Goal: Task Accomplishment & Management: Use online tool/utility

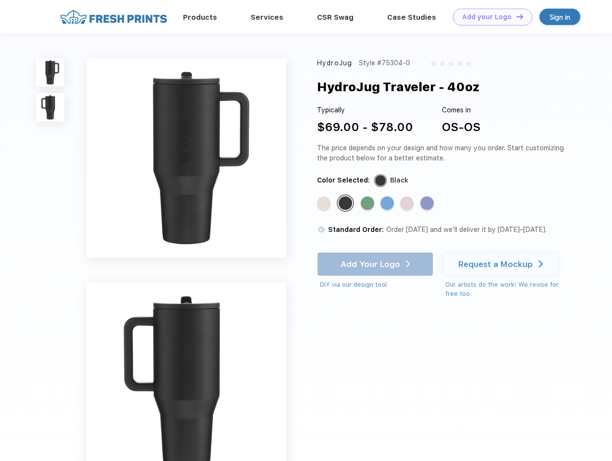
click at [489, 17] on link "Add your Logo Design Tool" at bounding box center [492, 17] width 79 height 17
click at [0, 0] on div "Design Tool" at bounding box center [0, 0] width 0 height 0
click at [516, 16] on link "Add your Logo Design Tool" at bounding box center [492, 17] width 79 height 17
click at [50, 72] on img at bounding box center [50, 72] width 28 height 28
click at [50, 108] on img at bounding box center [50, 107] width 28 height 28
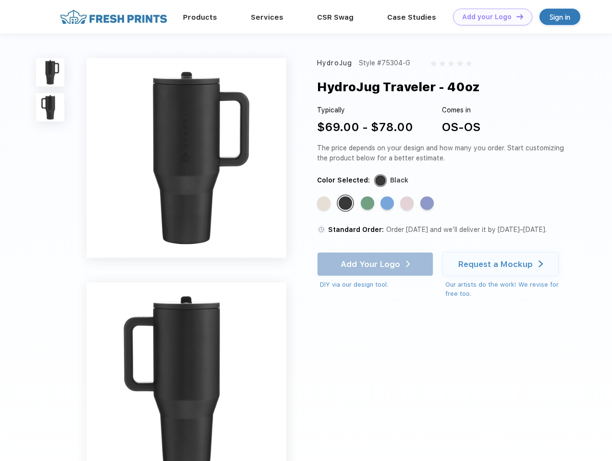
click at [325, 204] on div "Standard Color" at bounding box center [323, 203] width 13 height 13
click at [346, 204] on div "Standard Color" at bounding box center [345, 203] width 13 height 13
click at [369, 204] on div "Standard Color" at bounding box center [367, 203] width 13 height 13
click at [388, 204] on div "Standard Color" at bounding box center [387, 203] width 13 height 13
click at [408, 204] on div "Standard Color" at bounding box center [406, 203] width 13 height 13
